Goal: Task Accomplishment & Management: Manage account settings

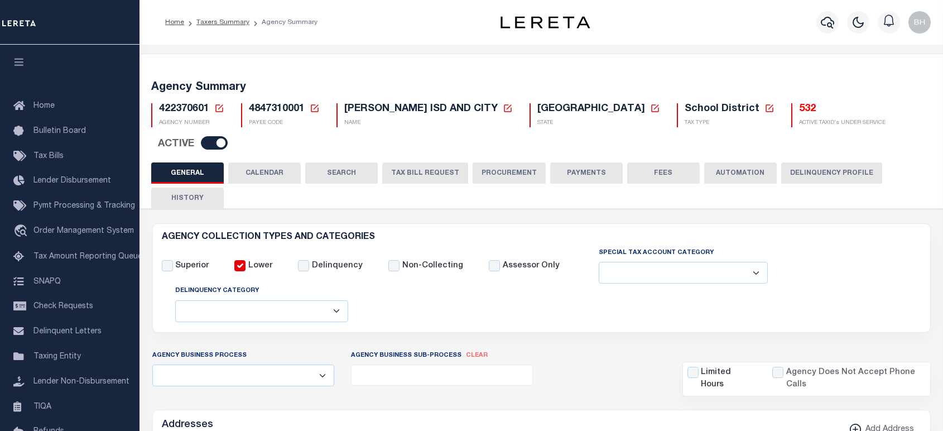
select select
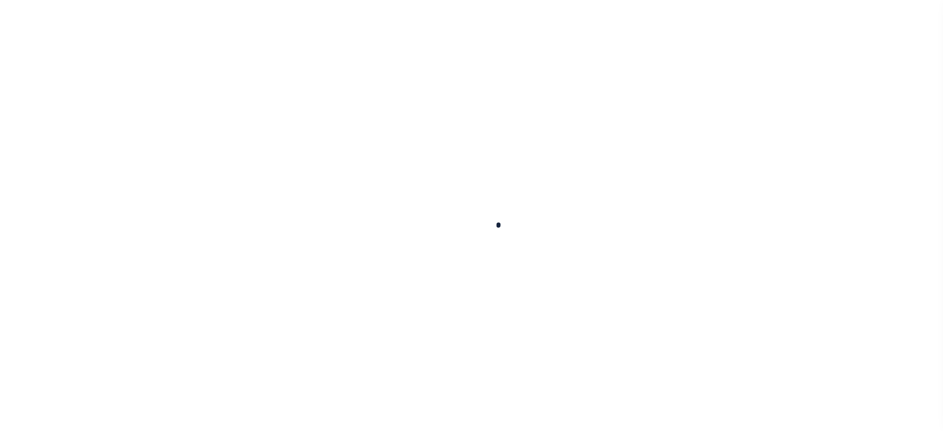
select select
checkbox input "false"
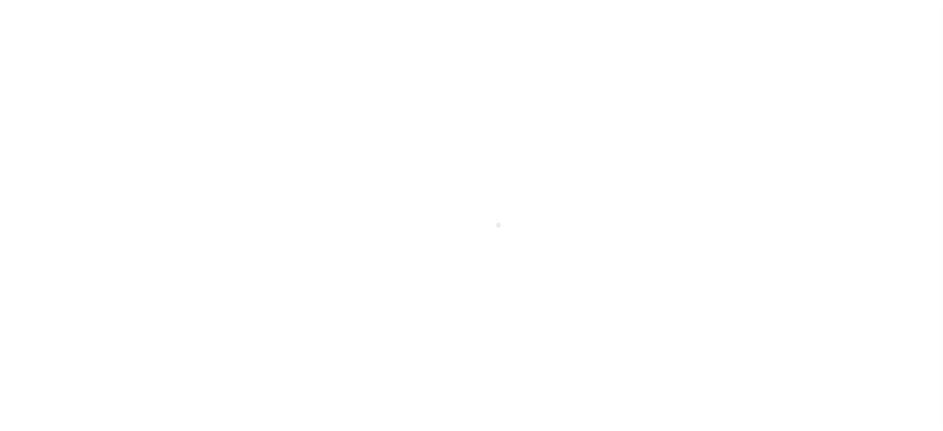
checkbox input "false"
type input "4847310001"
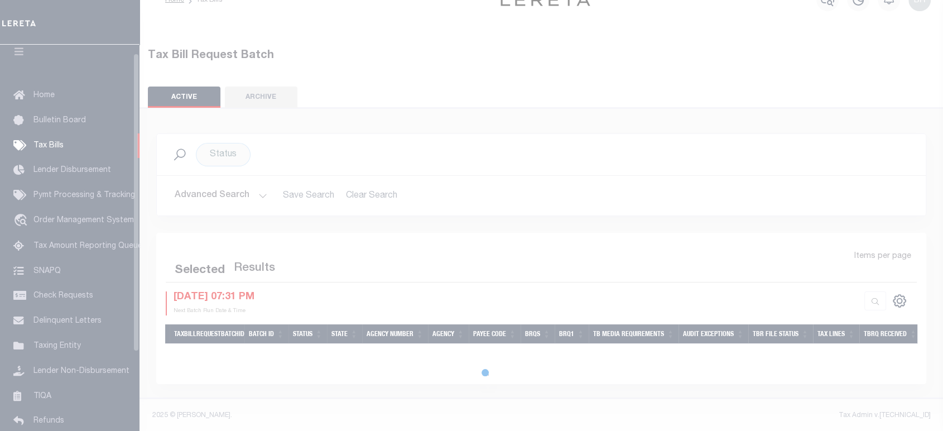
scroll to position [11, 0]
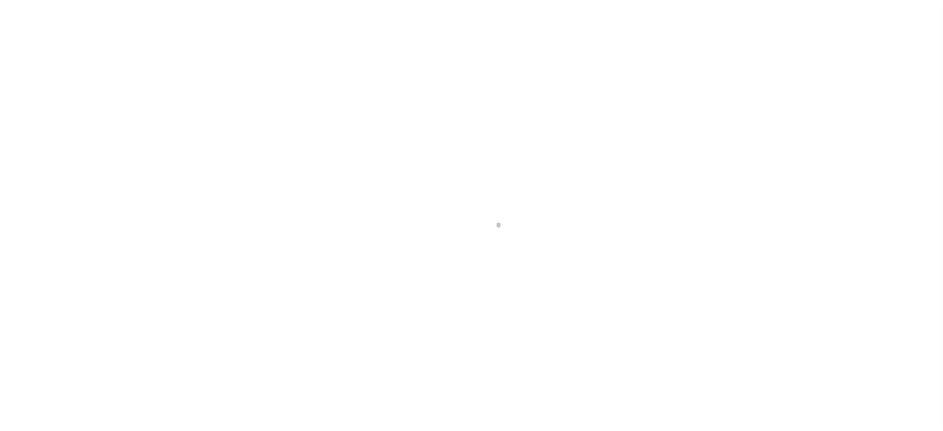
scroll to position [11, 0]
